Goal: Transaction & Acquisition: Subscribe to service/newsletter

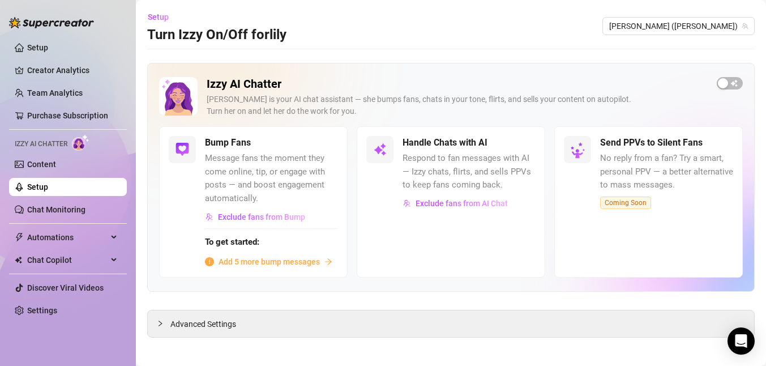
click at [42, 309] on link "Settings" at bounding box center [42, 310] width 30 height 9
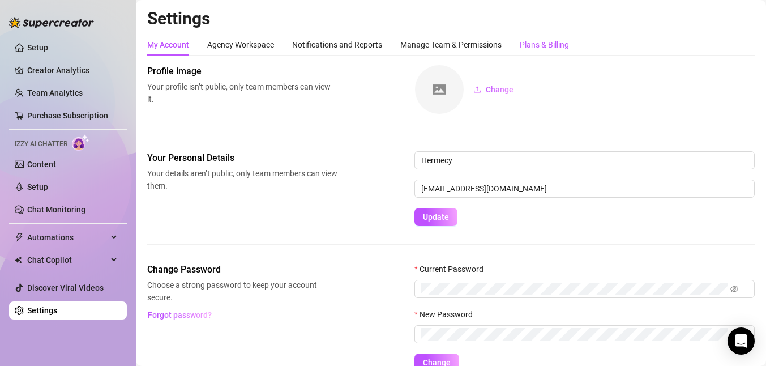
click at [566, 43] on div "Plans & Billing" at bounding box center [544, 44] width 49 height 12
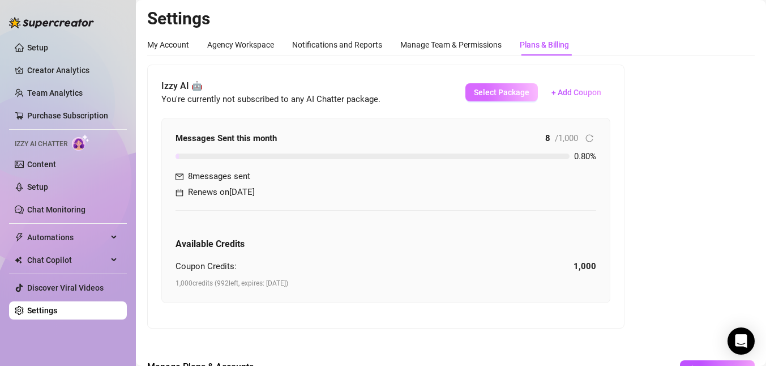
click at [512, 92] on span "Select Package" at bounding box center [501, 92] width 55 height 9
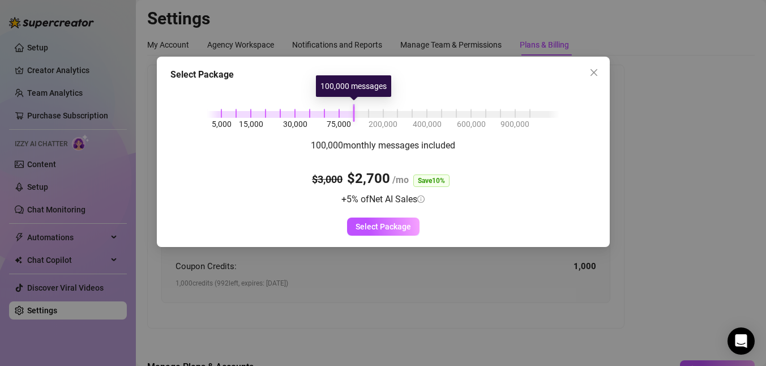
drag, startPoint x: 228, startPoint y: 115, endPoint x: 363, endPoint y: 114, distance: 134.7
click at [363, 114] on div at bounding box center [383, 114] width 352 height 7
drag, startPoint x: 353, startPoint y: 111, endPoint x: 327, endPoint y: 127, distance: 30.5
click at [327, 115] on div "5,000 15,000 30,000 75,000 200,000 400,000 600,000 900,000" at bounding box center [383, 112] width 352 height 7
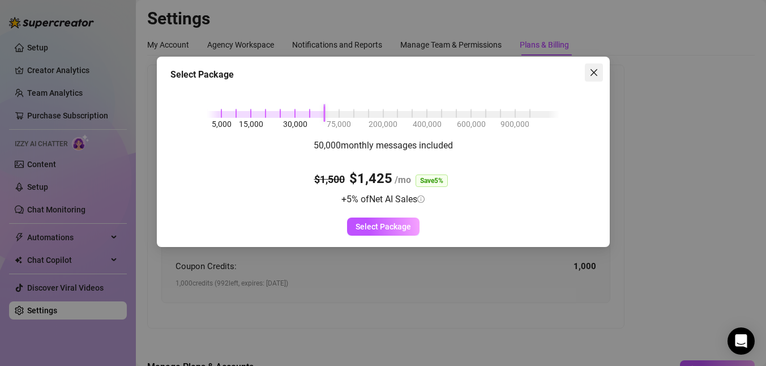
click at [594, 74] on icon "close" at bounding box center [593, 72] width 7 height 7
